Goal: Communication & Community: Participate in discussion

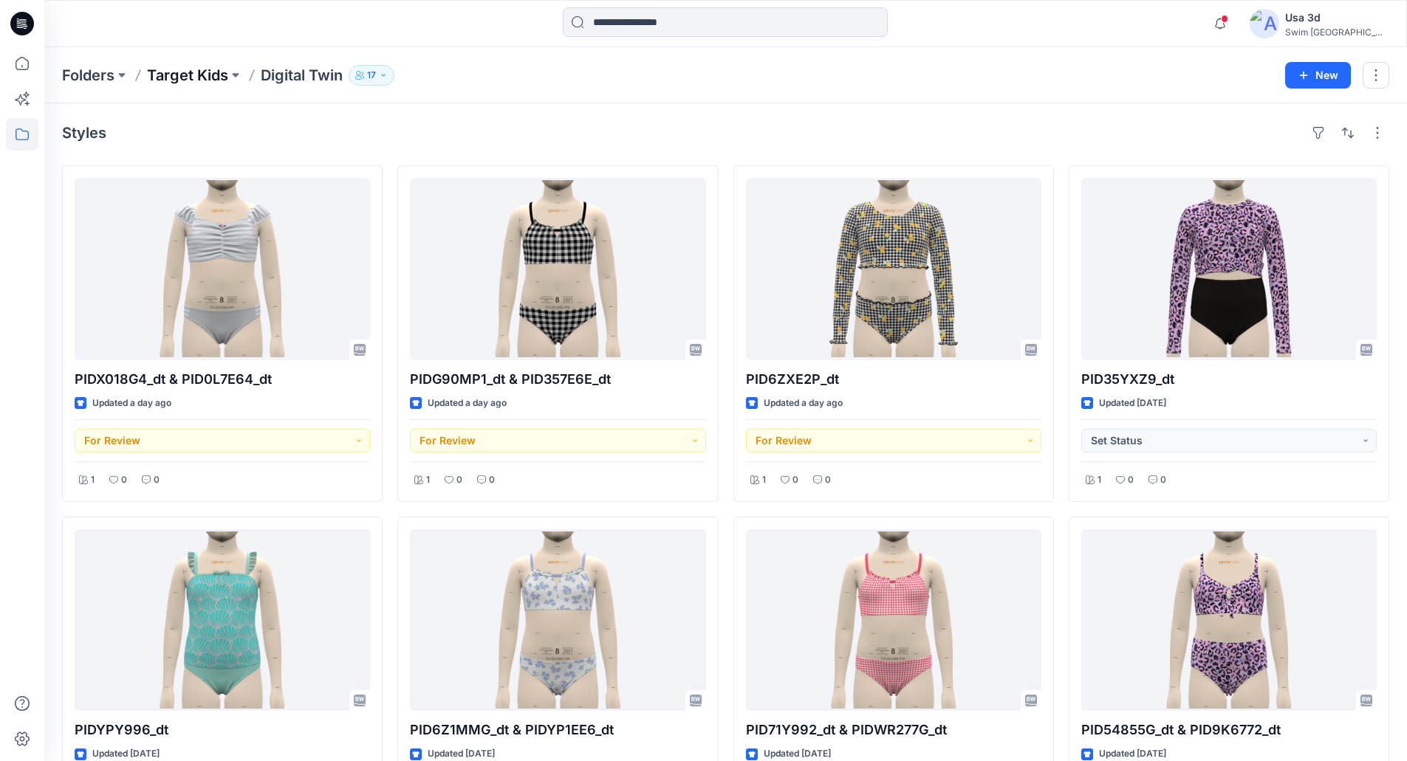
click at [168, 79] on p "Target Kids" at bounding box center [187, 75] width 81 height 21
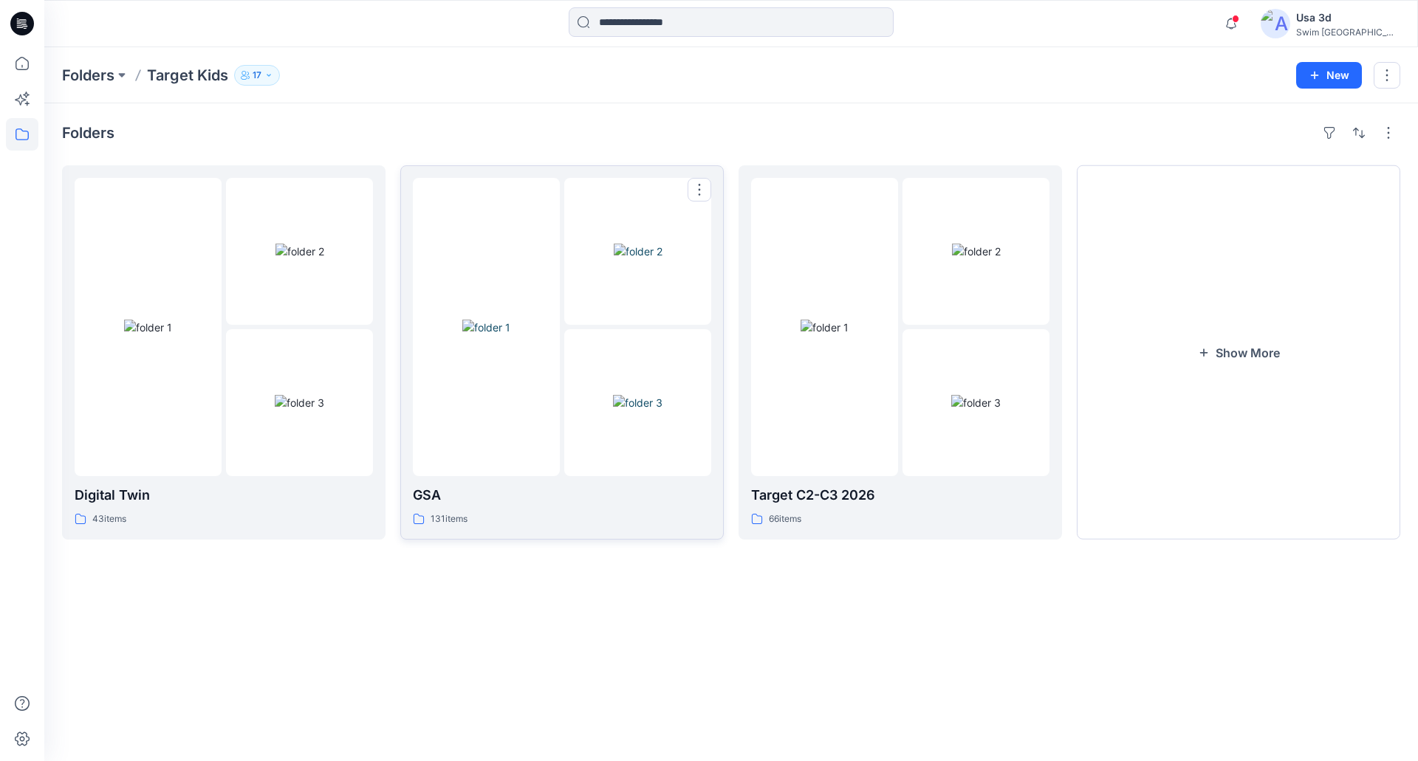
click at [630, 411] on img at bounding box center [637, 403] width 49 height 16
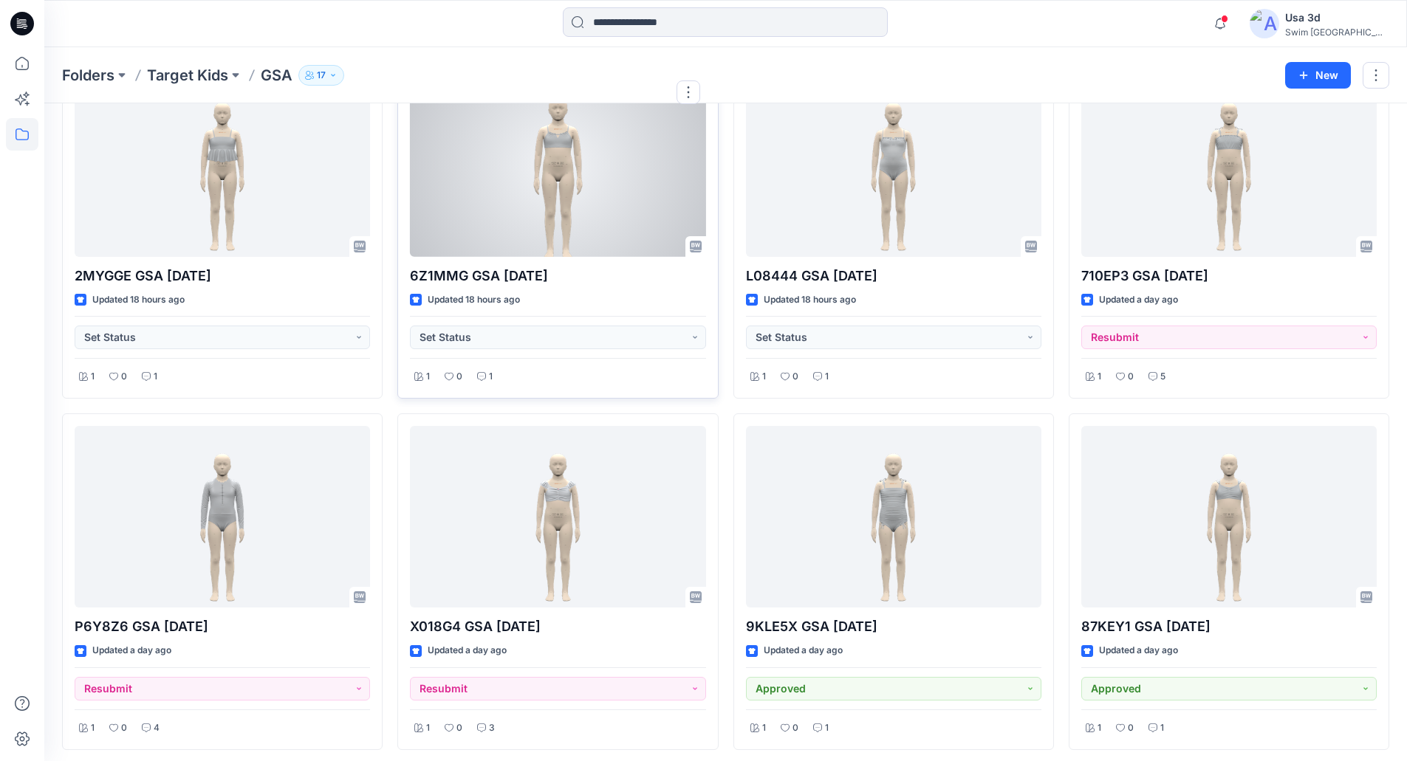
scroll to position [148, 0]
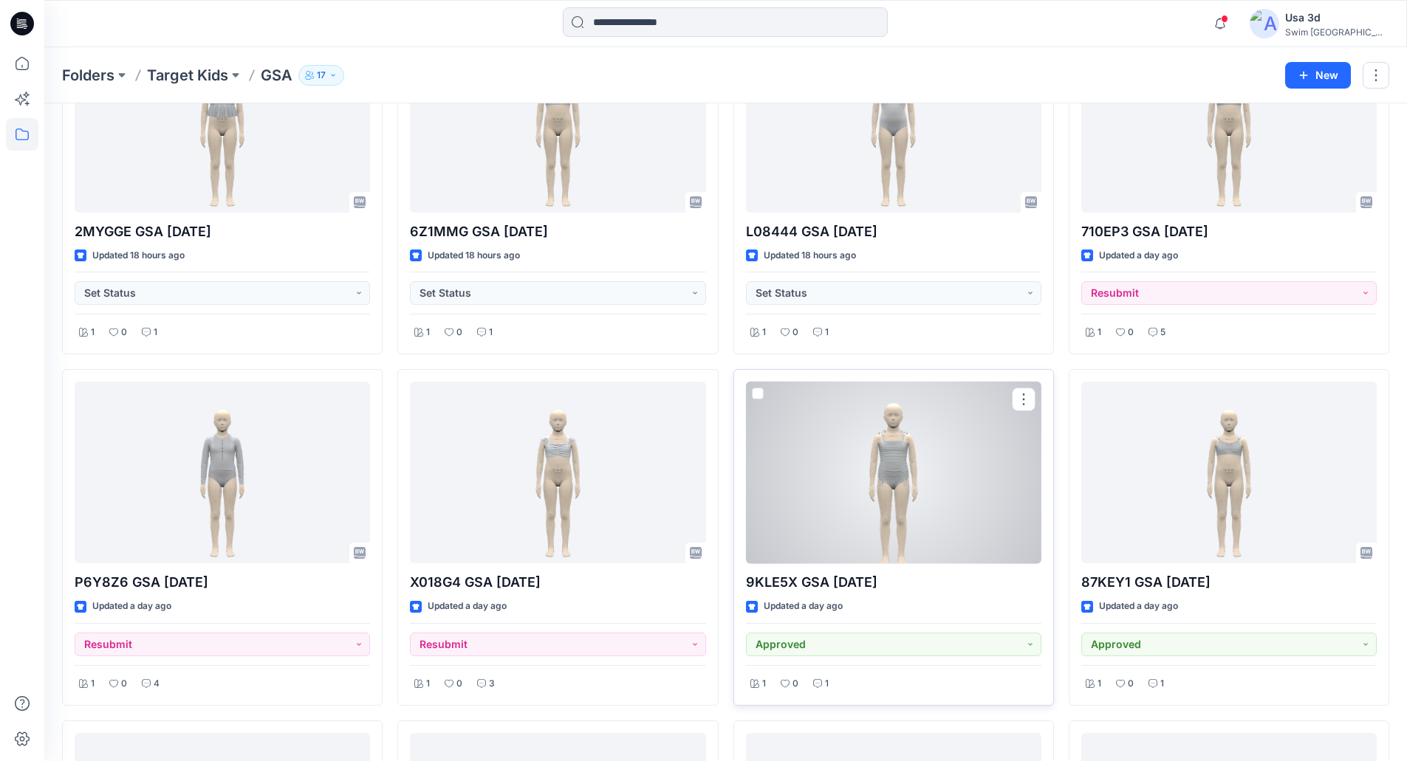
click at [839, 479] on div at bounding box center [893, 473] width 295 height 182
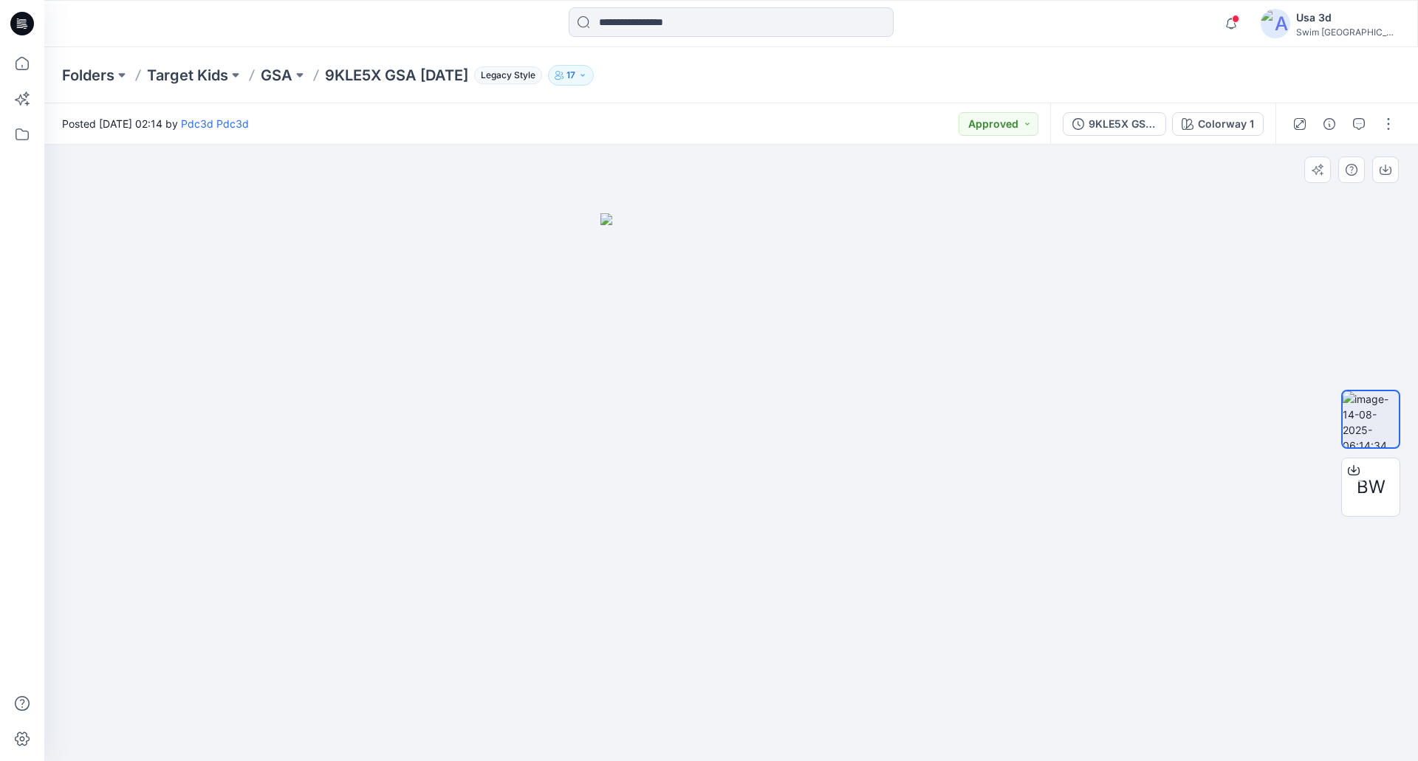
drag, startPoint x: 531, startPoint y: 195, endPoint x: 795, endPoint y: 578, distance: 465.6
click at [795, 578] on div at bounding box center [730, 453] width 1373 height 617
click at [642, 29] on input at bounding box center [731, 22] width 325 height 30
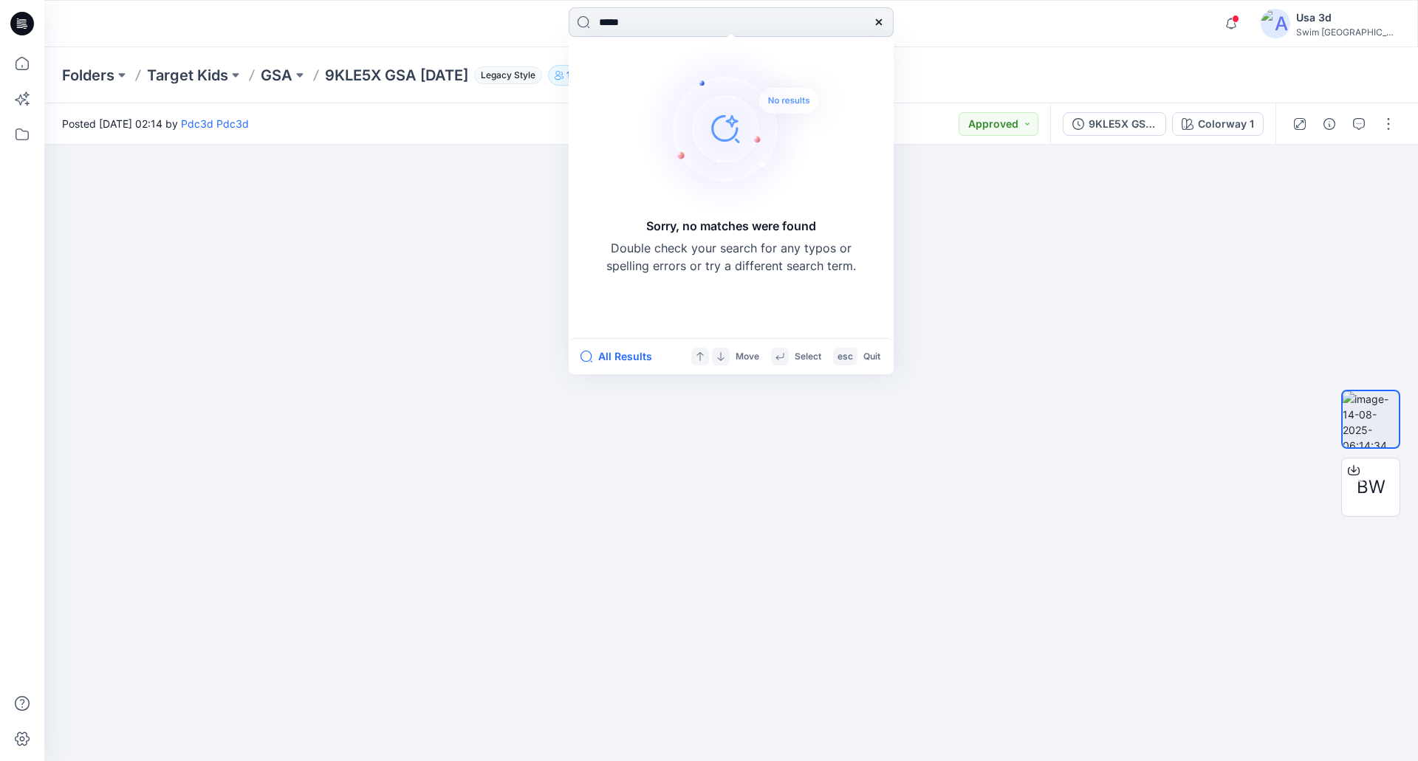
type input "******"
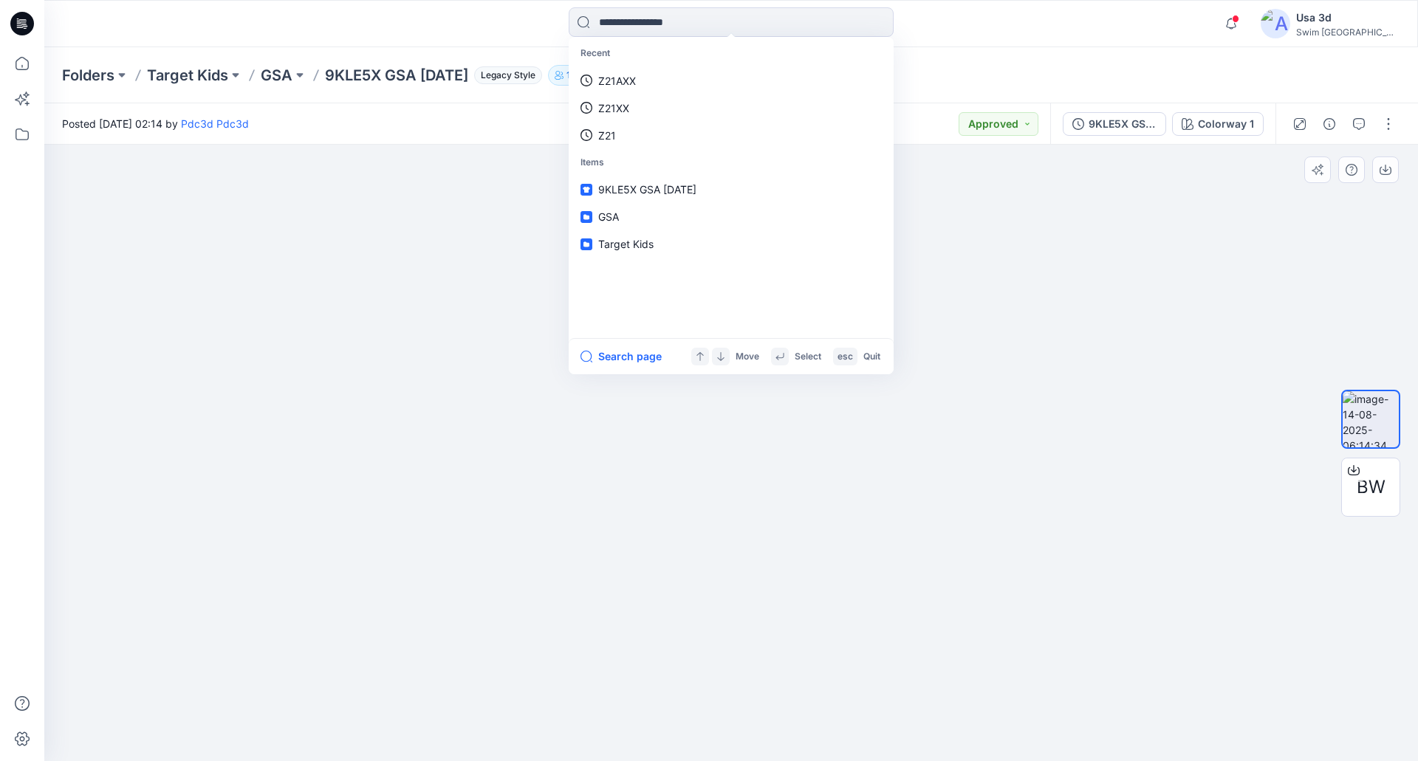
click at [432, 467] on div at bounding box center [730, 453] width 1373 height 617
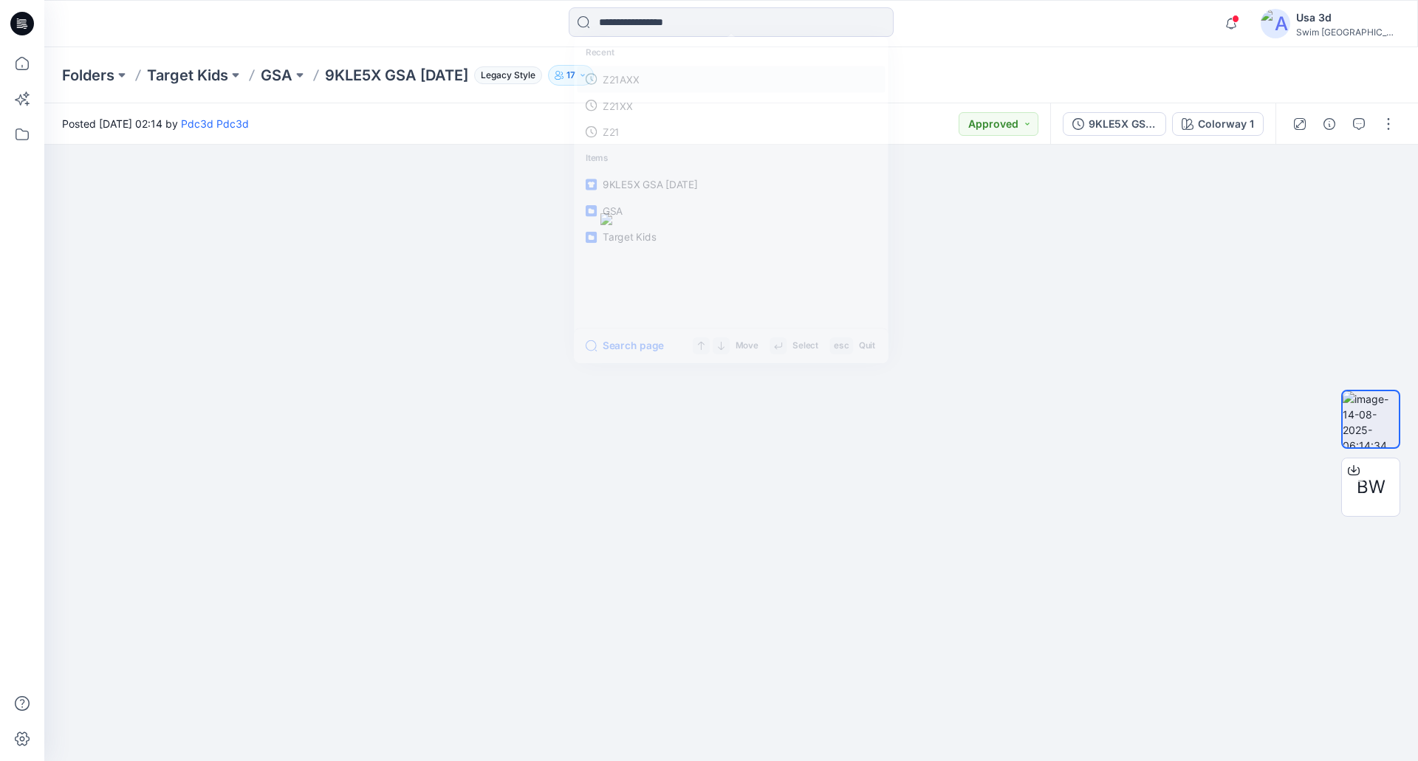
click at [743, 87] on link "Z21AXX" at bounding box center [731, 79] width 309 height 27
click at [1391, 114] on button "button" at bounding box center [1388, 124] width 24 height 24
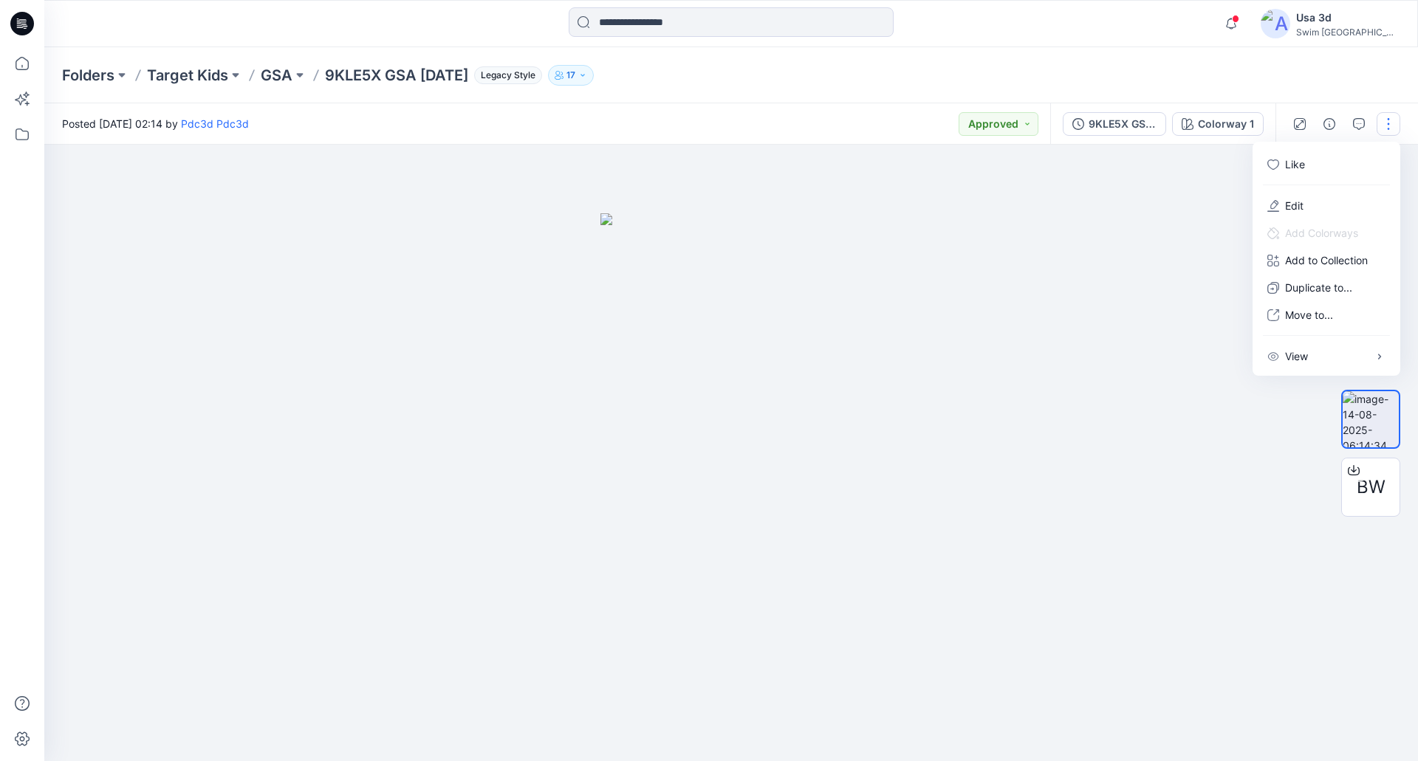
click at [1387, 85] on div "Folders Target Kids GSA 9KLE5X GSA [DATE] Legacy Style 17" at bounding box center [730, 75] width 1373 height 56
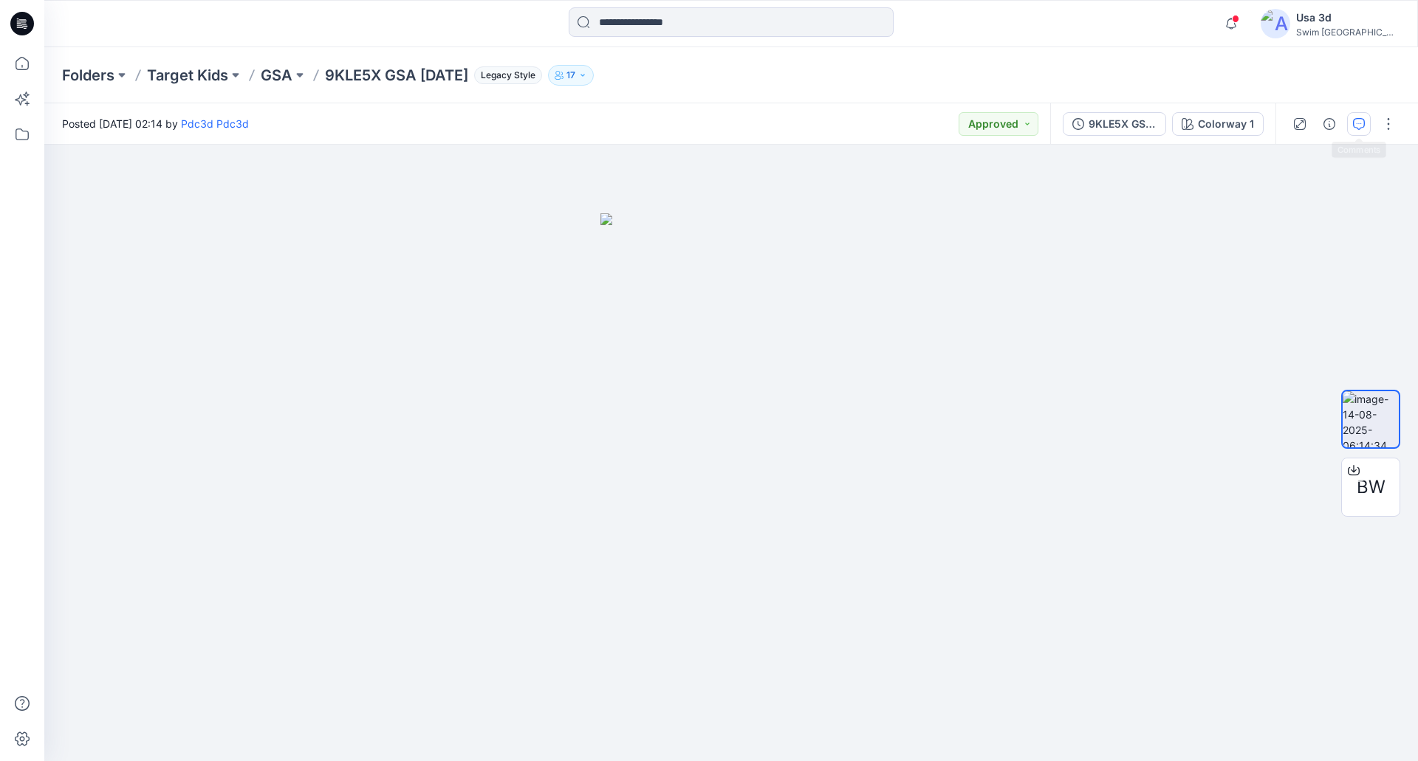
click at [1354, 124] on icon "button" at bounding box center [1359, 124] width 12 height 12
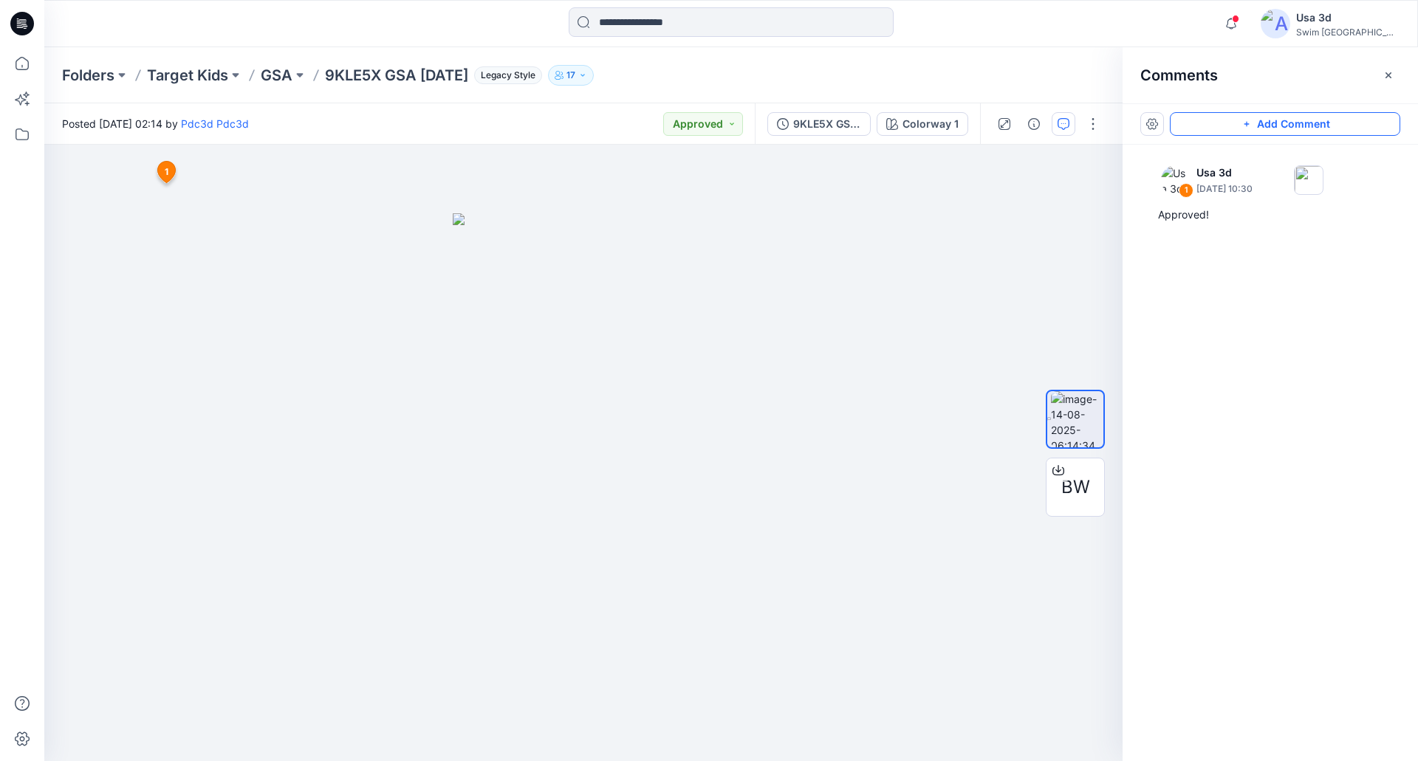
click at [1286, 128] on button "Add Comment" at bounding box center [1285, 124] width 230 height 24
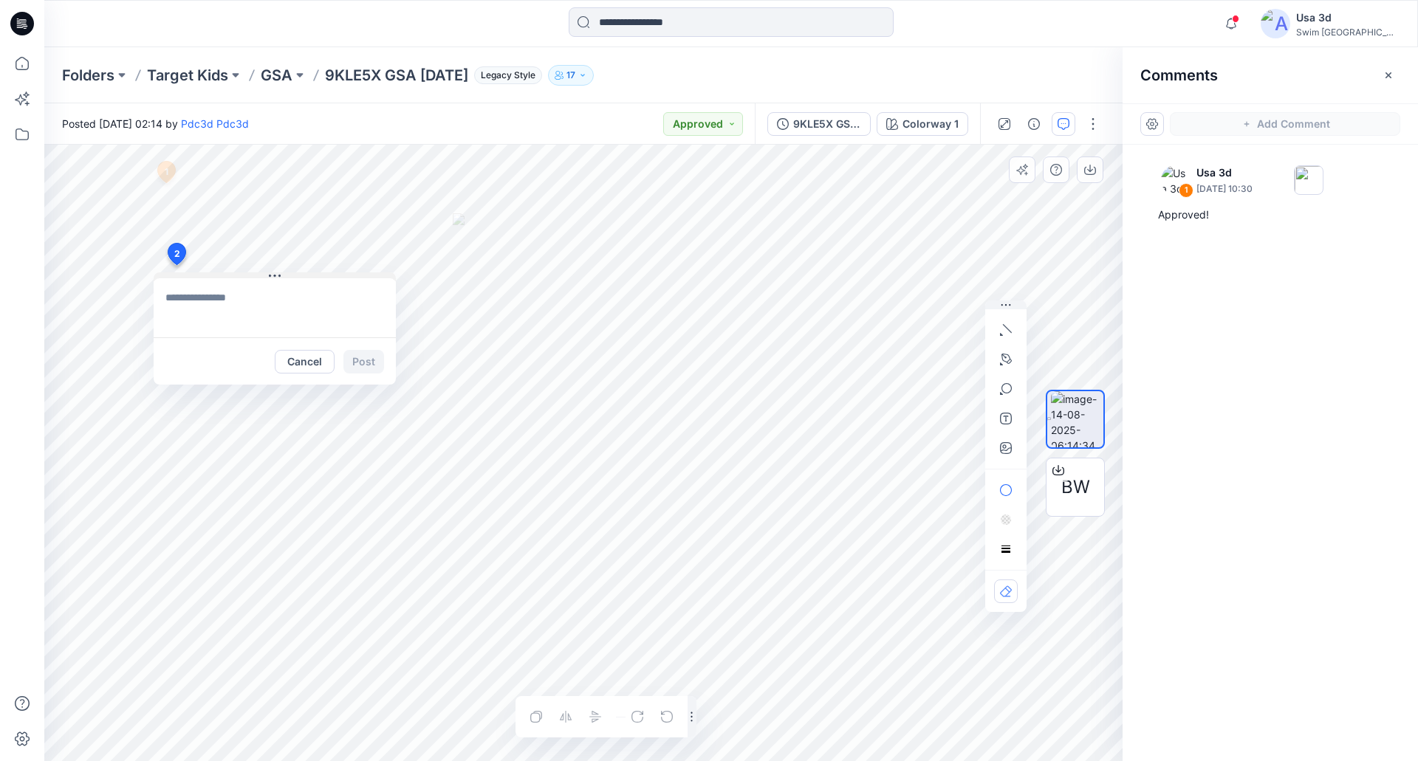
click at [175, 265] on div "2 Cancel Post 1 Usa 3d [DATE] 10:30 Approved! Reply Layer 1" at bounding box center [583, 453] width 1078 height 617
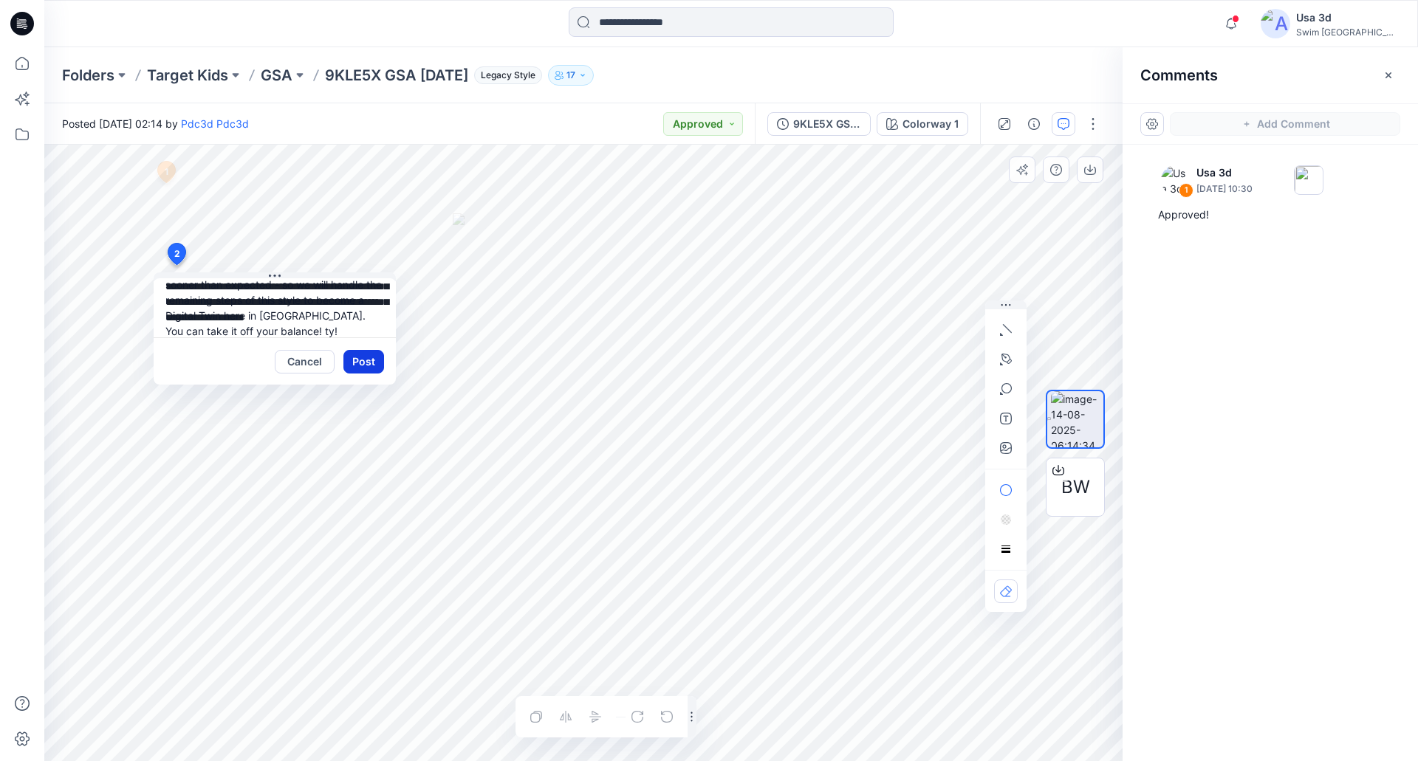
type textarea "**********"
click at [363, 362] on button "Post" at bounding box center [363, 362] width 41 height 24
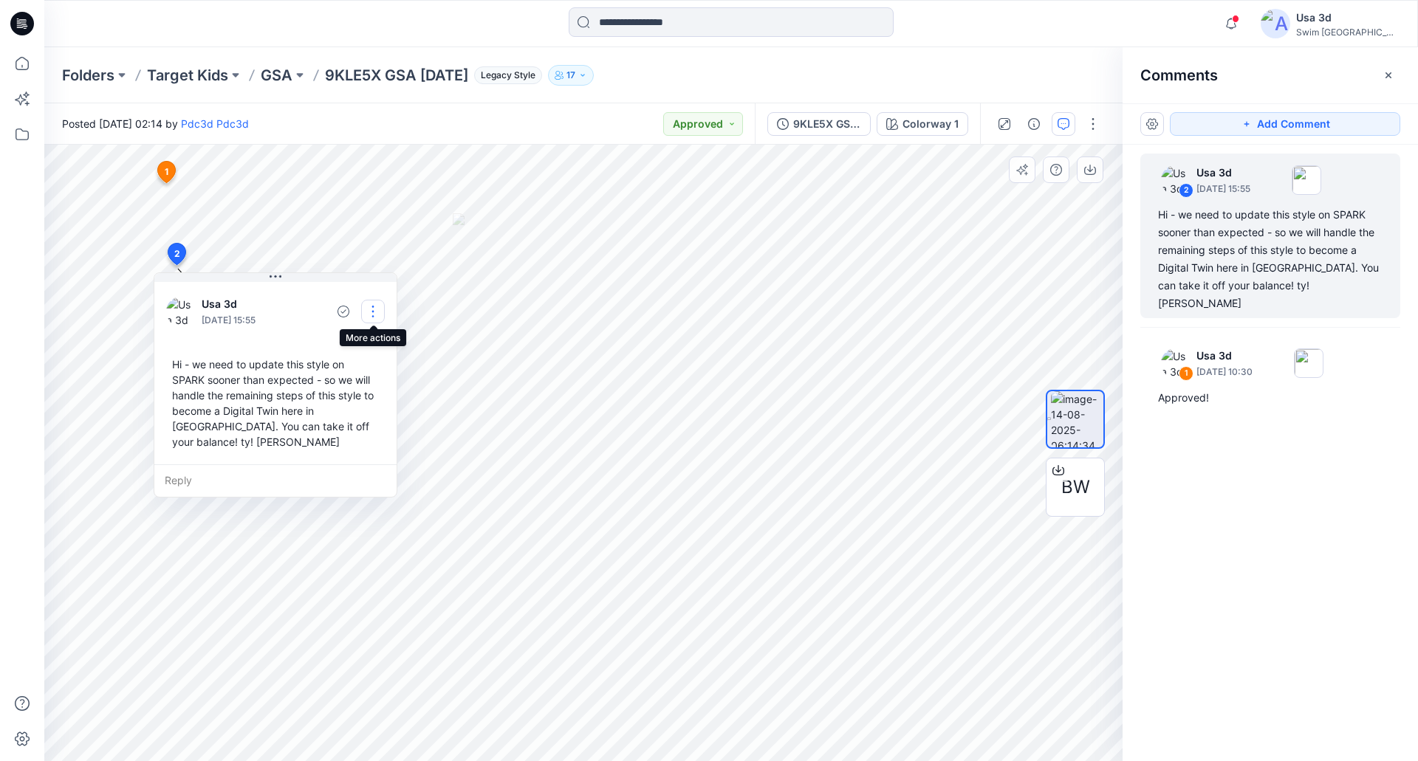
click at [368, 315] on button "button" at bounding box center [373, 312] width 24 height 24
click at [363, 343] on p "Edit comment" at bounding box center [376, 346] width 66 height 16
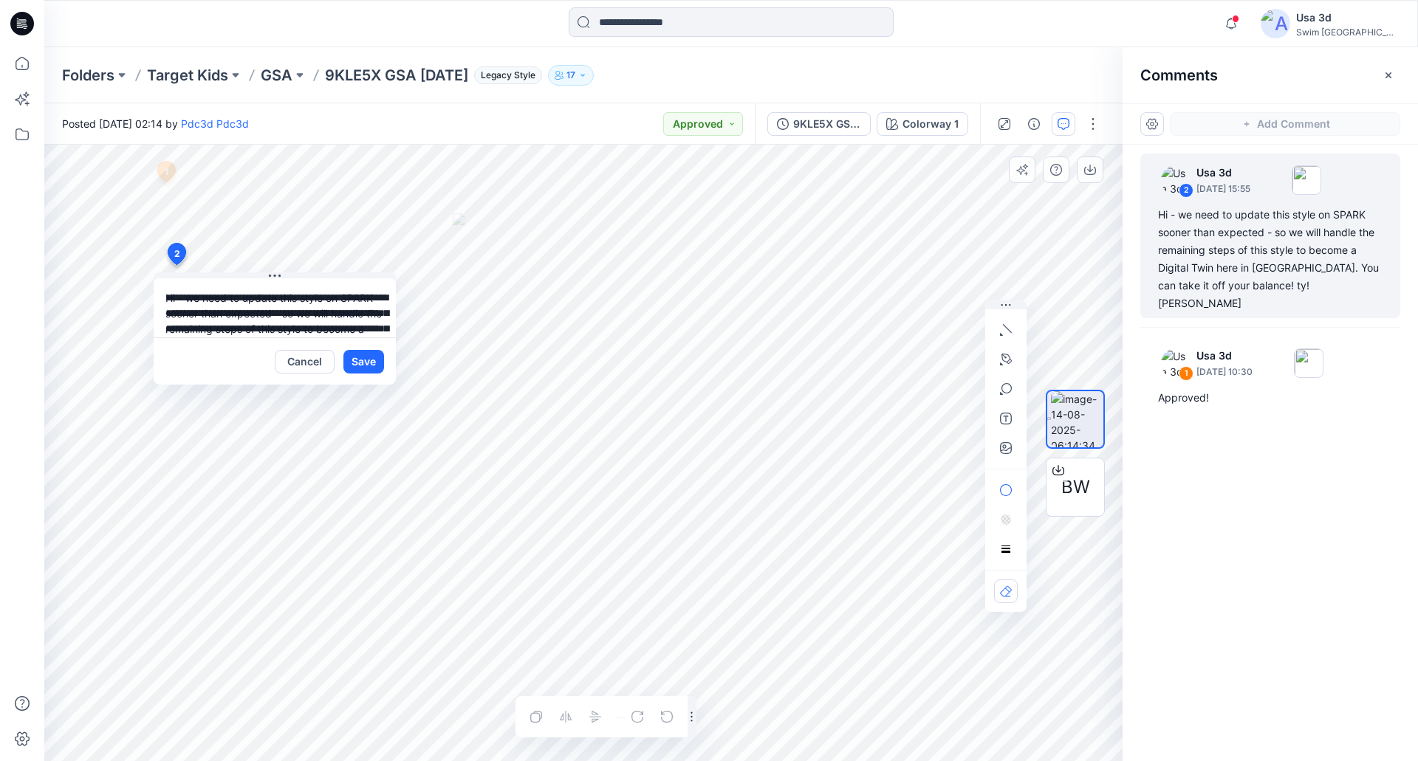
scroll to position [42, 0]
click at [207, 320] on textarea "**********" at bounding box center [275, 307] width 242 height 59
paste textarea "**********"
type textarea "**********"
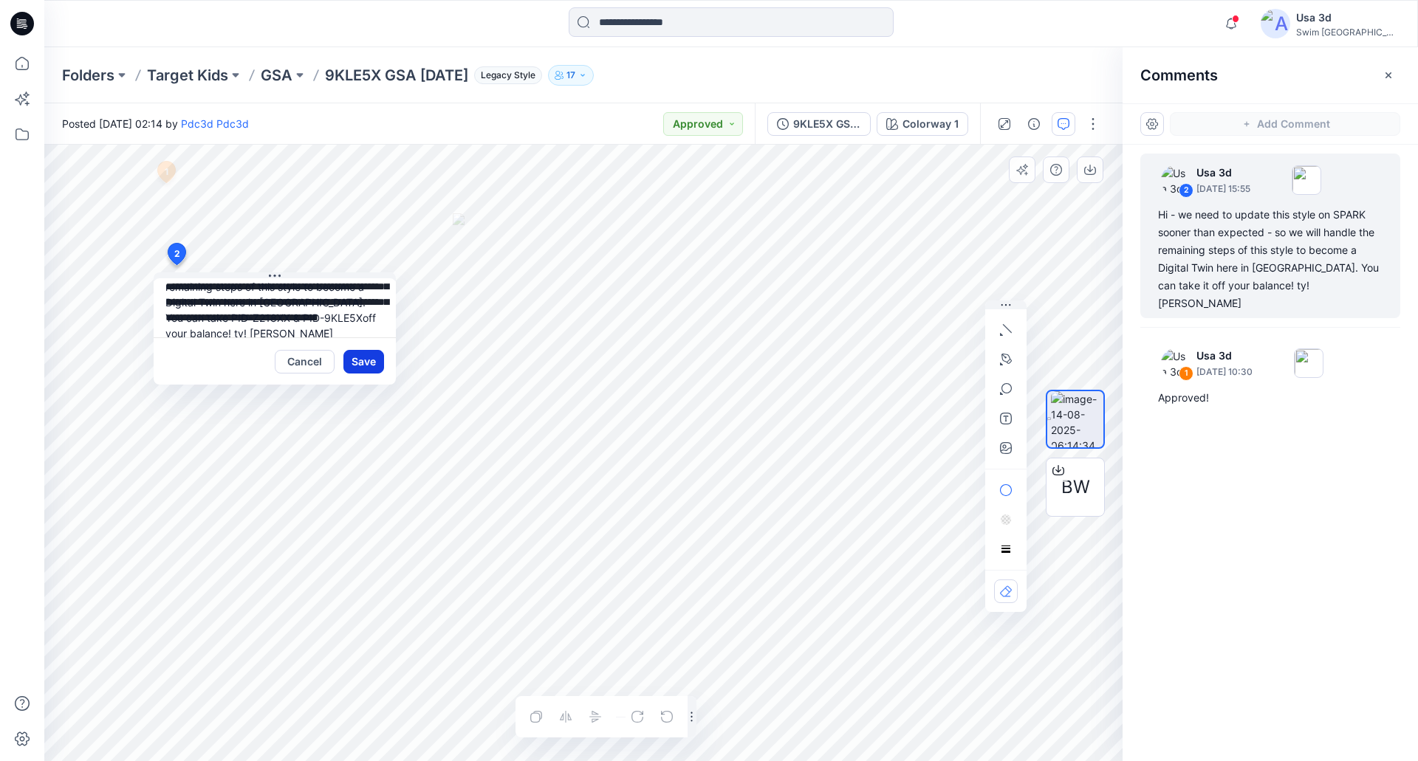
click at [369, 368] on button "Save" at bounding box center [363, 362] width 41 height 24
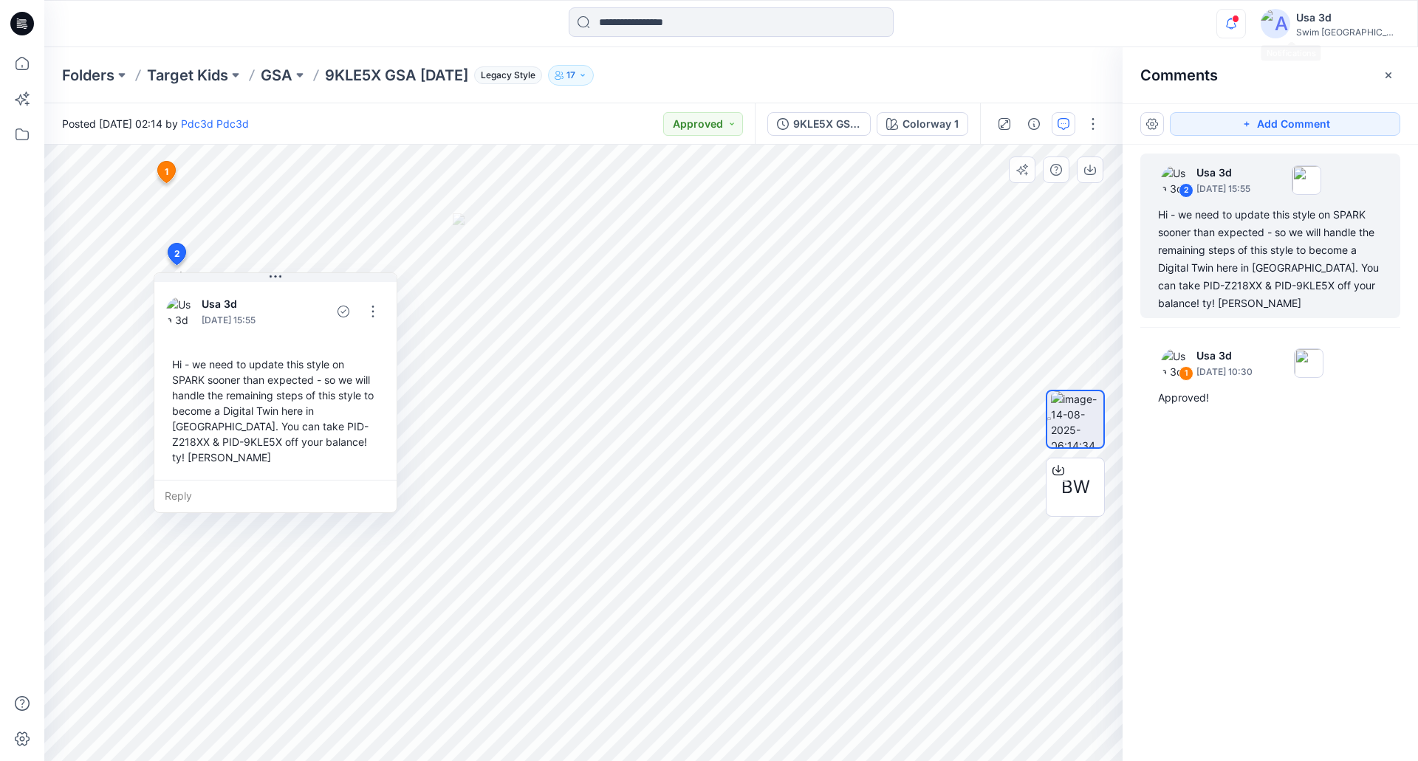
click at [1236, 24] on icon "button" at bounding box center [1231, 23] width 10 height 10
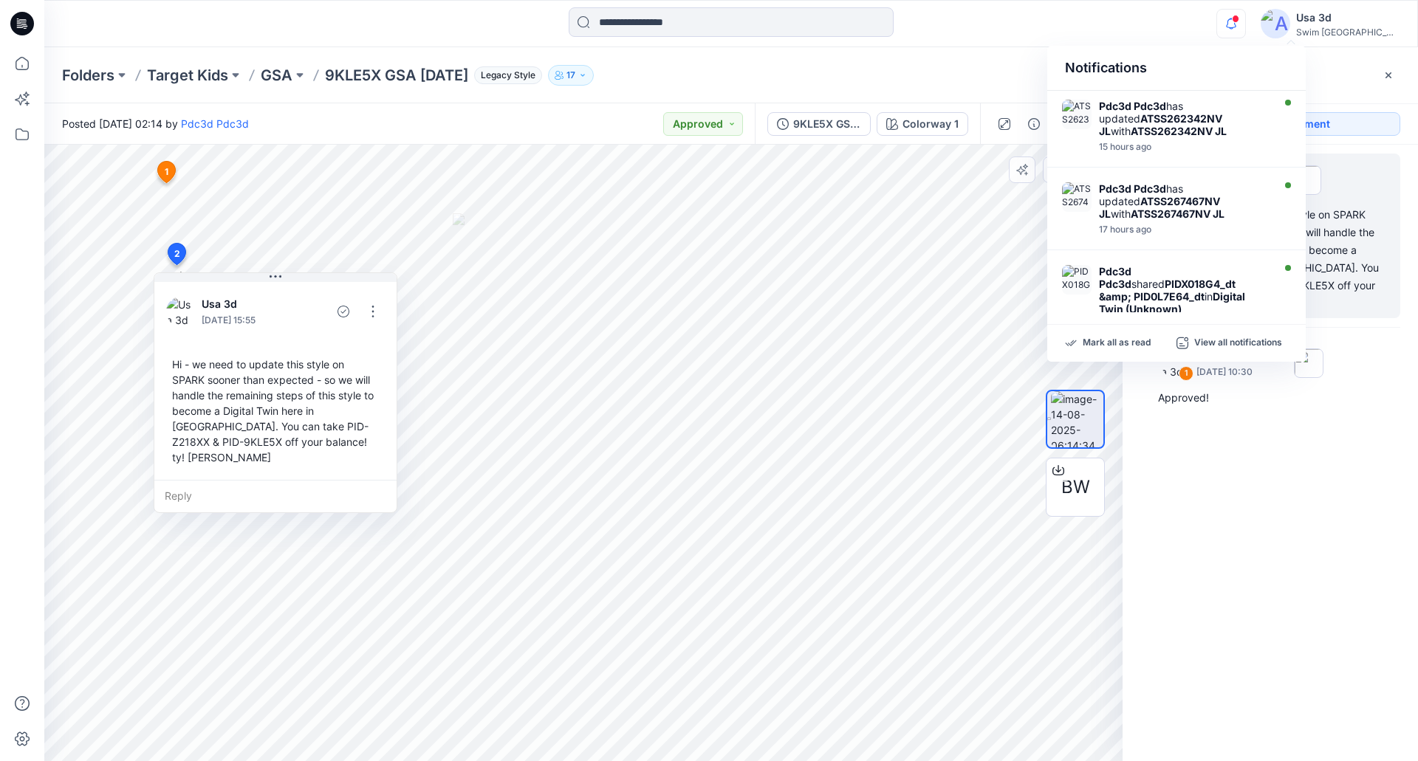
click at [1245, 23] on icon "button" at bounding box center [1231, 24] width 28 height 30
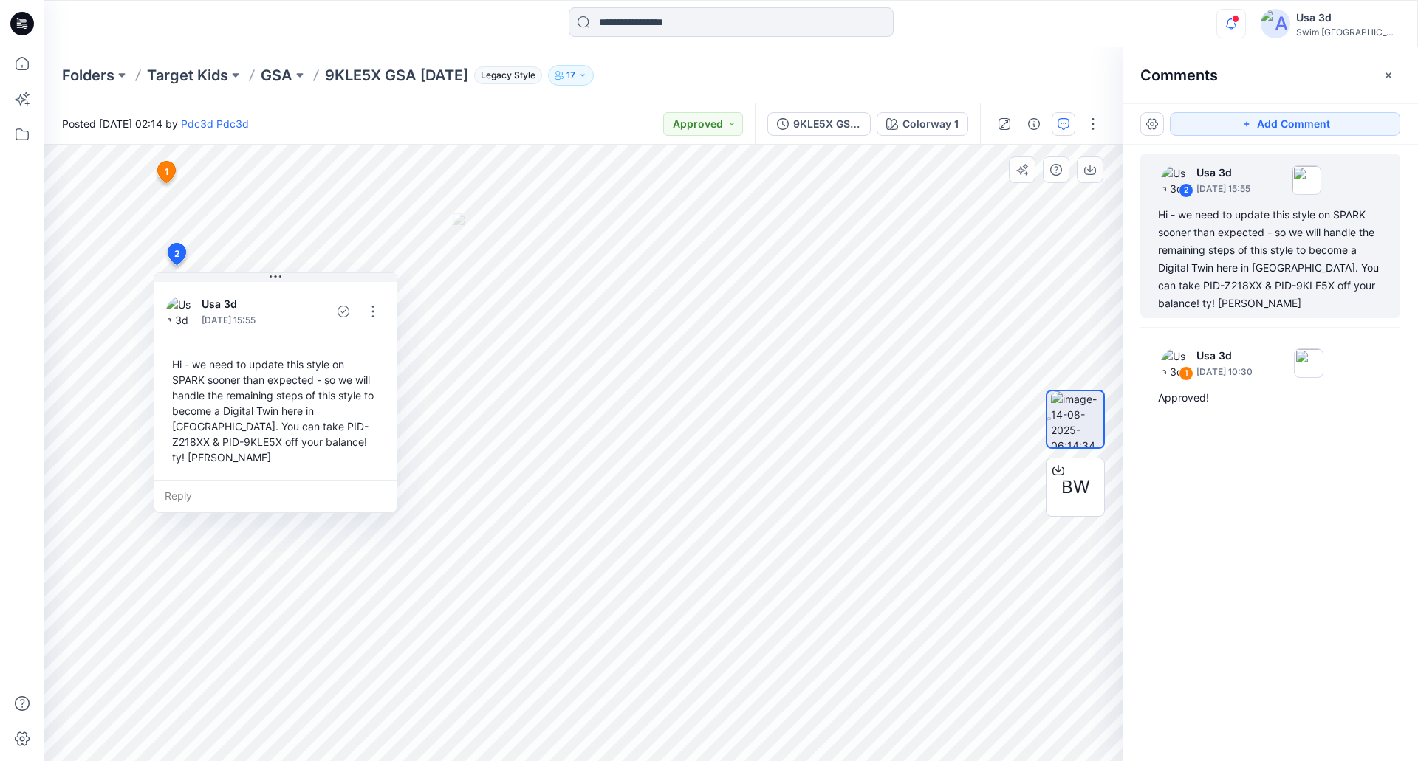
click at [1245, 23] on icon "button" at bounding box center [1231, 24] width 28 height 30
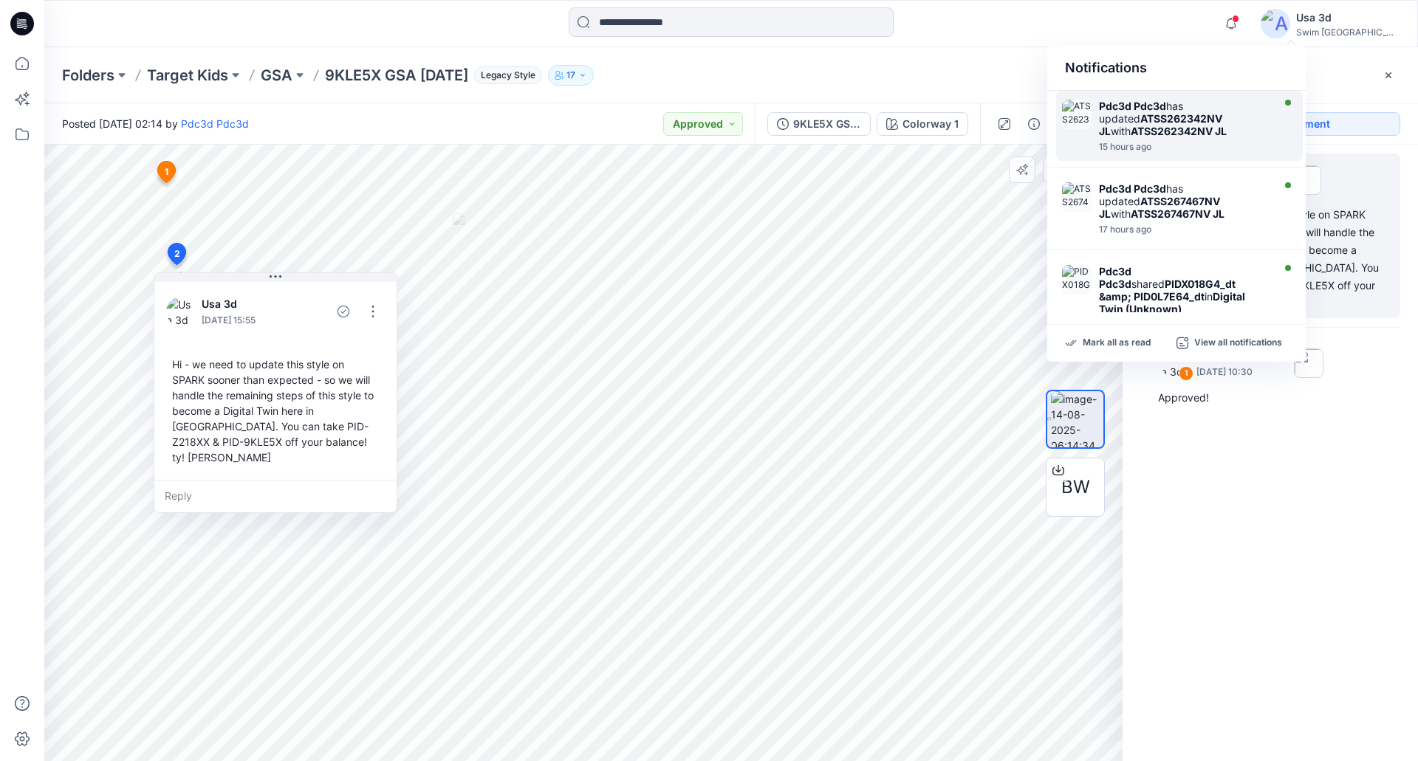
click at [1175, 114] on strong "ATSS262342NV JL" at bounding box center [1160, 124] width 123 height 25
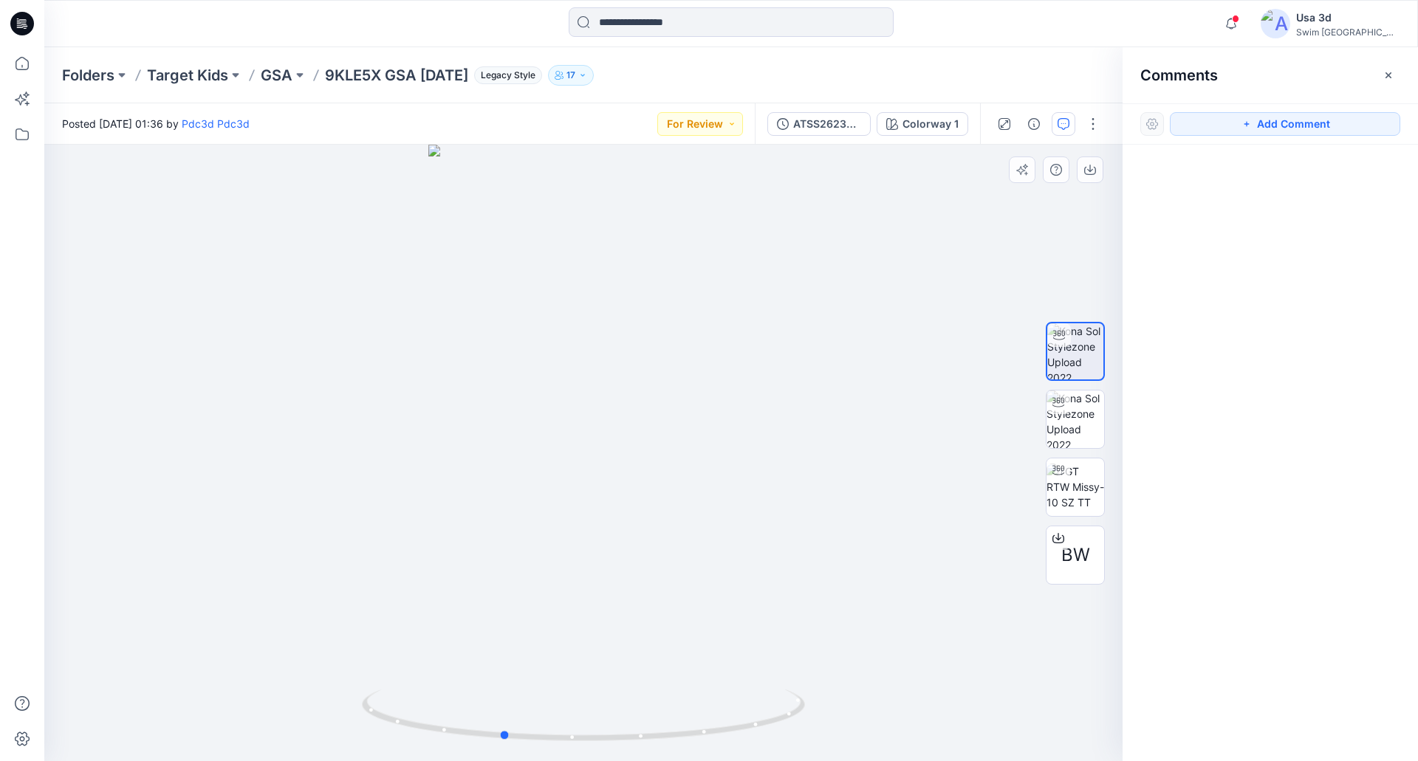
drag, startPoint x: 614, startPoint y: 268, endPoint x: 604, endPoint y: 227, distance: 41.7
click at [604, 227] on div at bounding box center [583, 453] width 1078 height 617
click at [40, 13] on div at bounding box center [22, 23] width 47 height 47
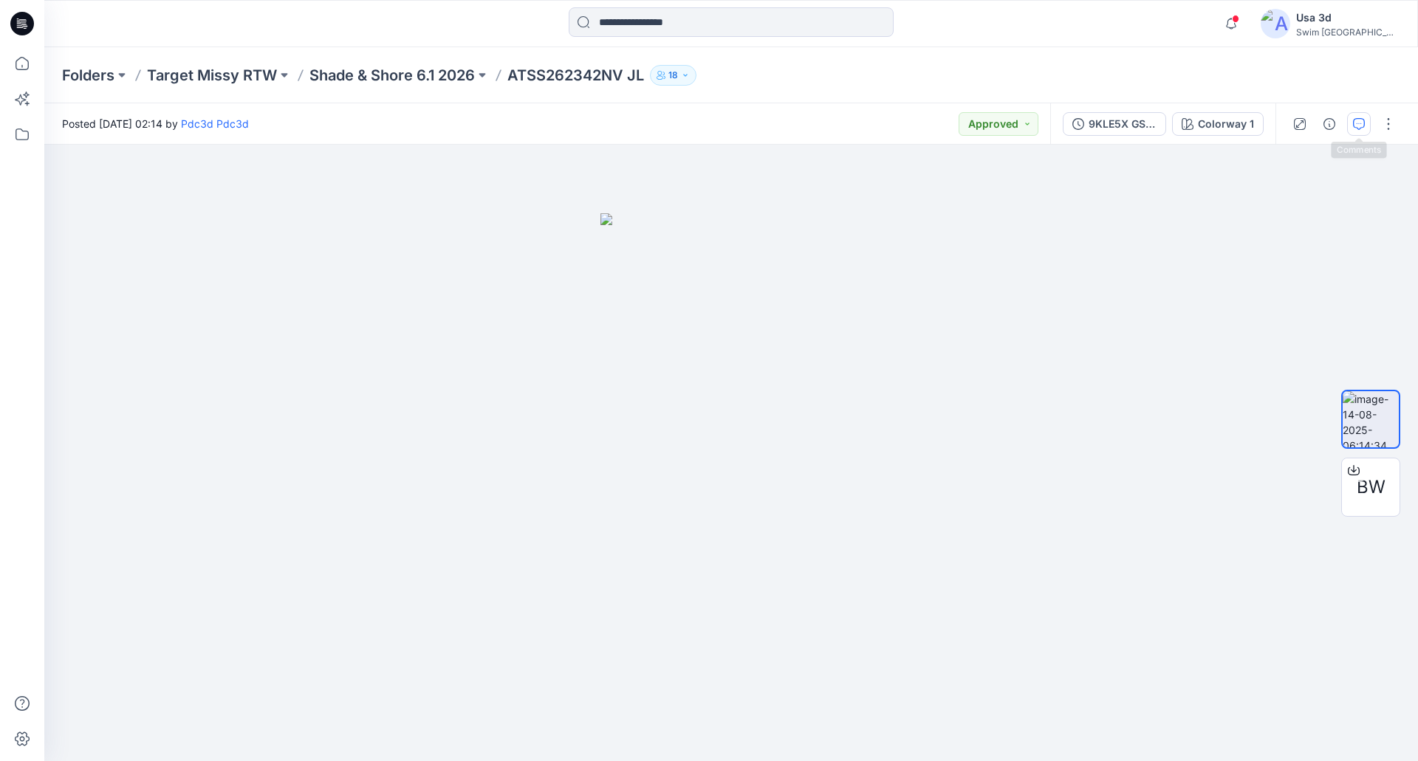
click at [1349, 128] on button "button" at bounding box center [1359, 124] width 24 height 24
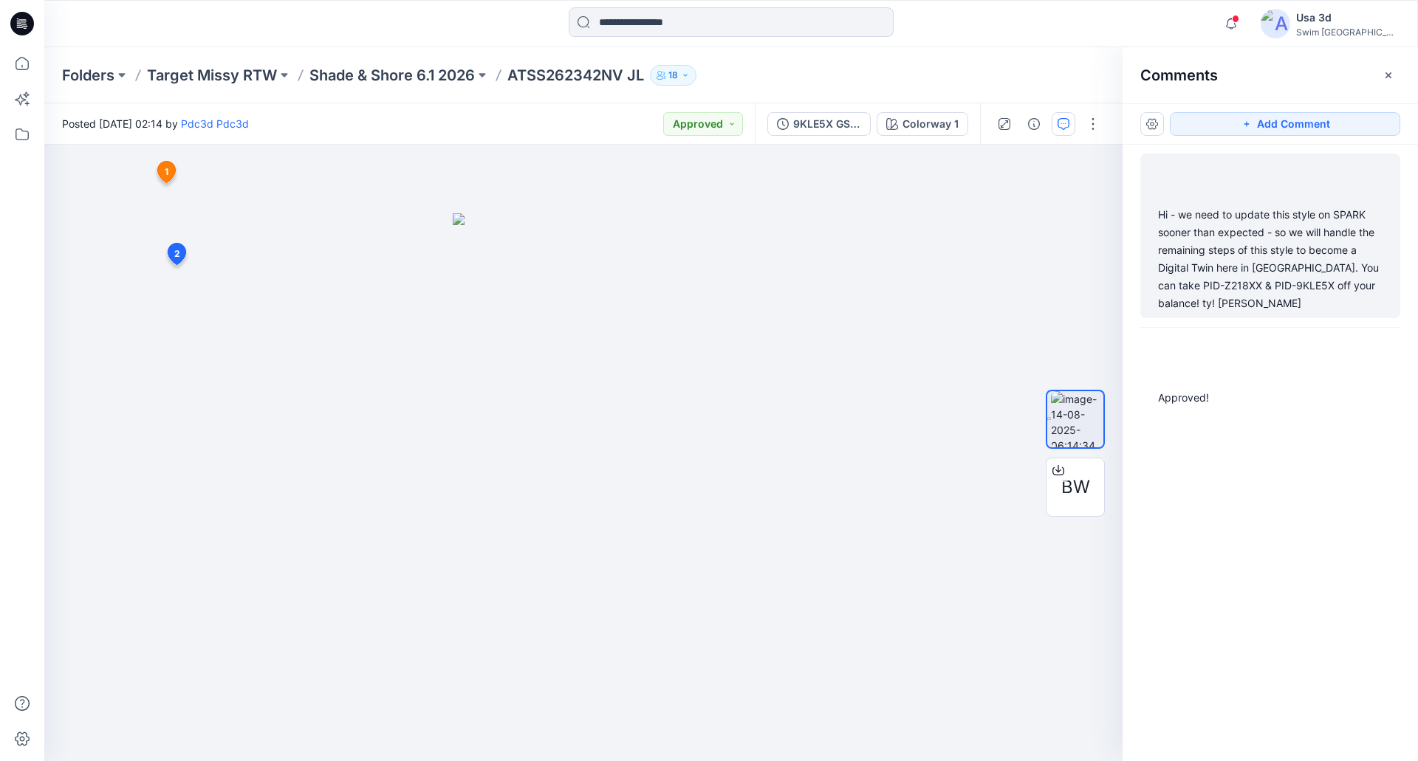
click at [1263, 222] on div "Hi - we need to update this style on SPARK sooner than expected - so we will ha…" at bounding box center [1270, 259] width 224 height 106
